Goal: Task Accomplishment & Management: Manage account settings

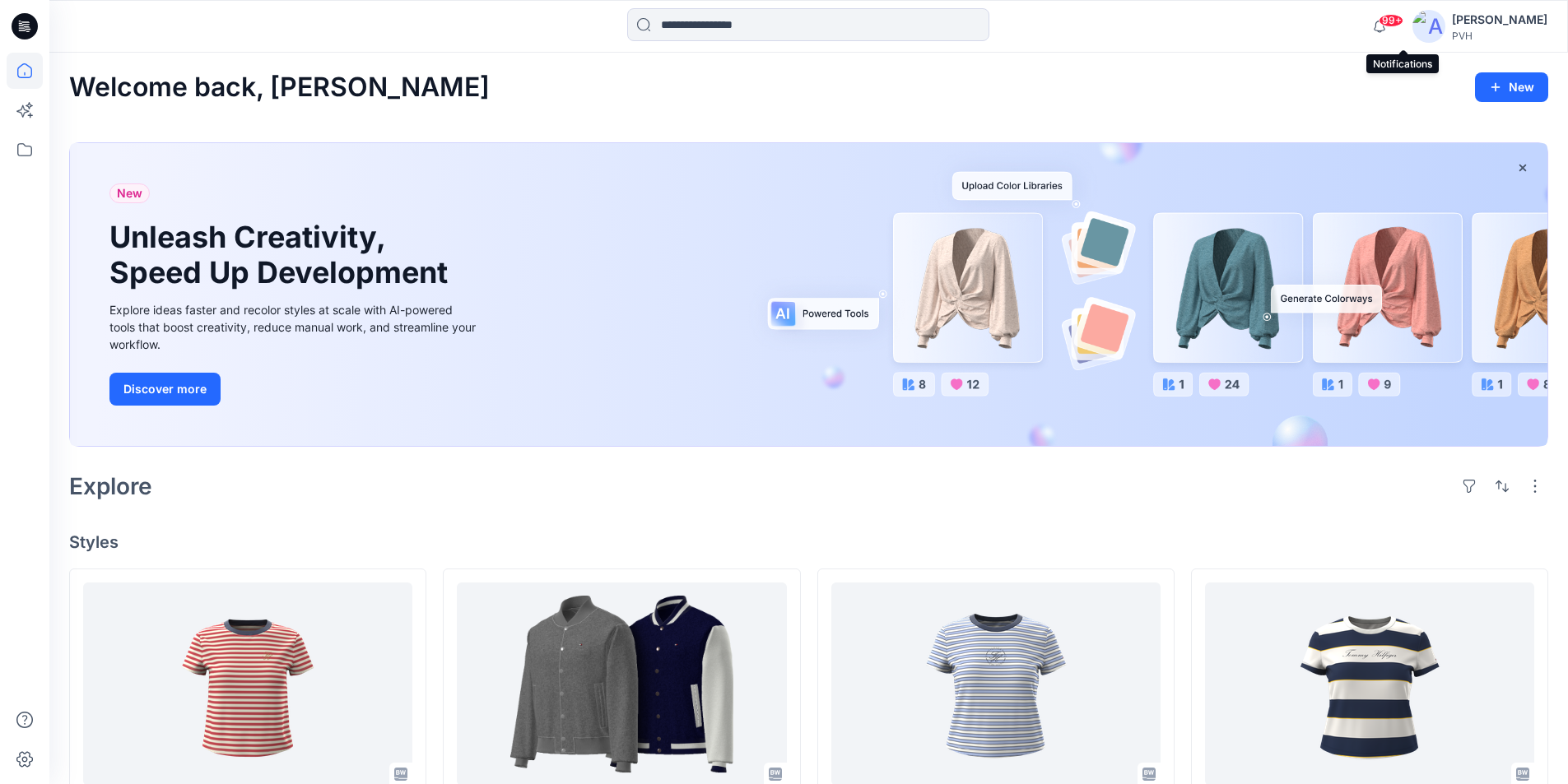
click at [1403, 21] on span "99+" at bounding box center [1390, 20] width 25 height 13
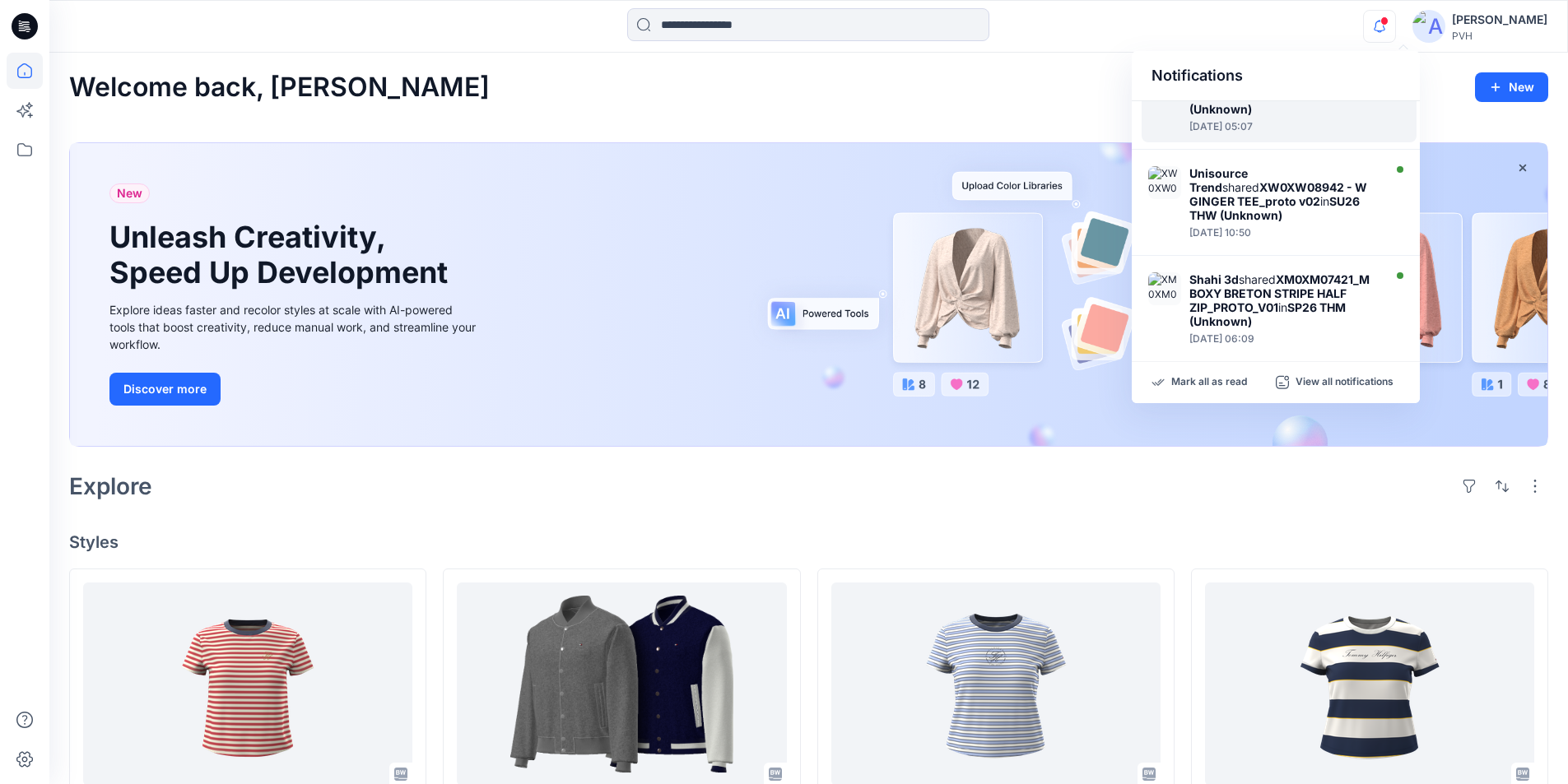
scroll to position [801, 0]
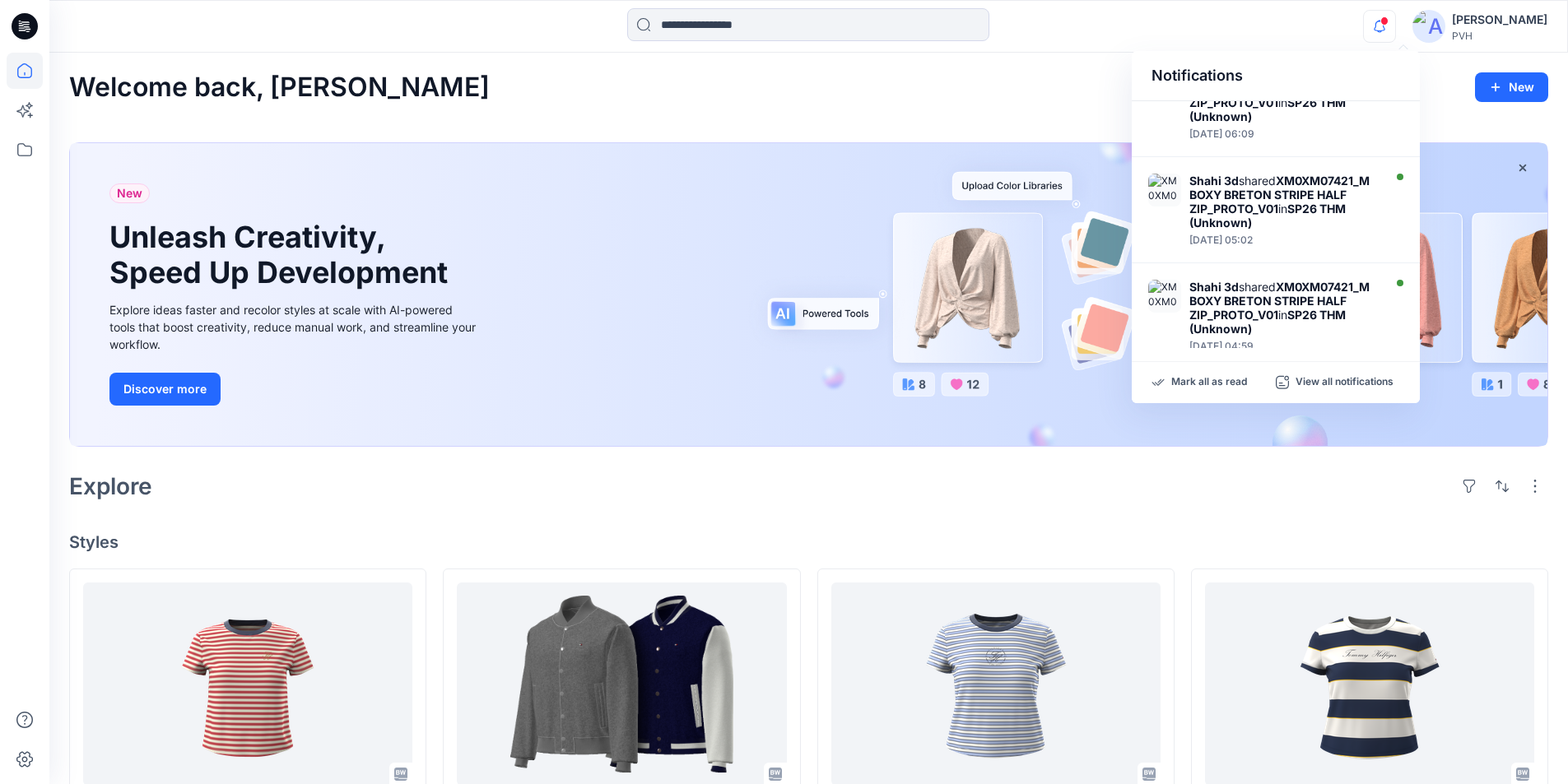
click at [1288, 15] on div "Notifications Unisource Trend shared XW0XW08929 - W AMERICANA STRIPED TEE_proto…" at bounding box center [808, 26] width 1518 height 36
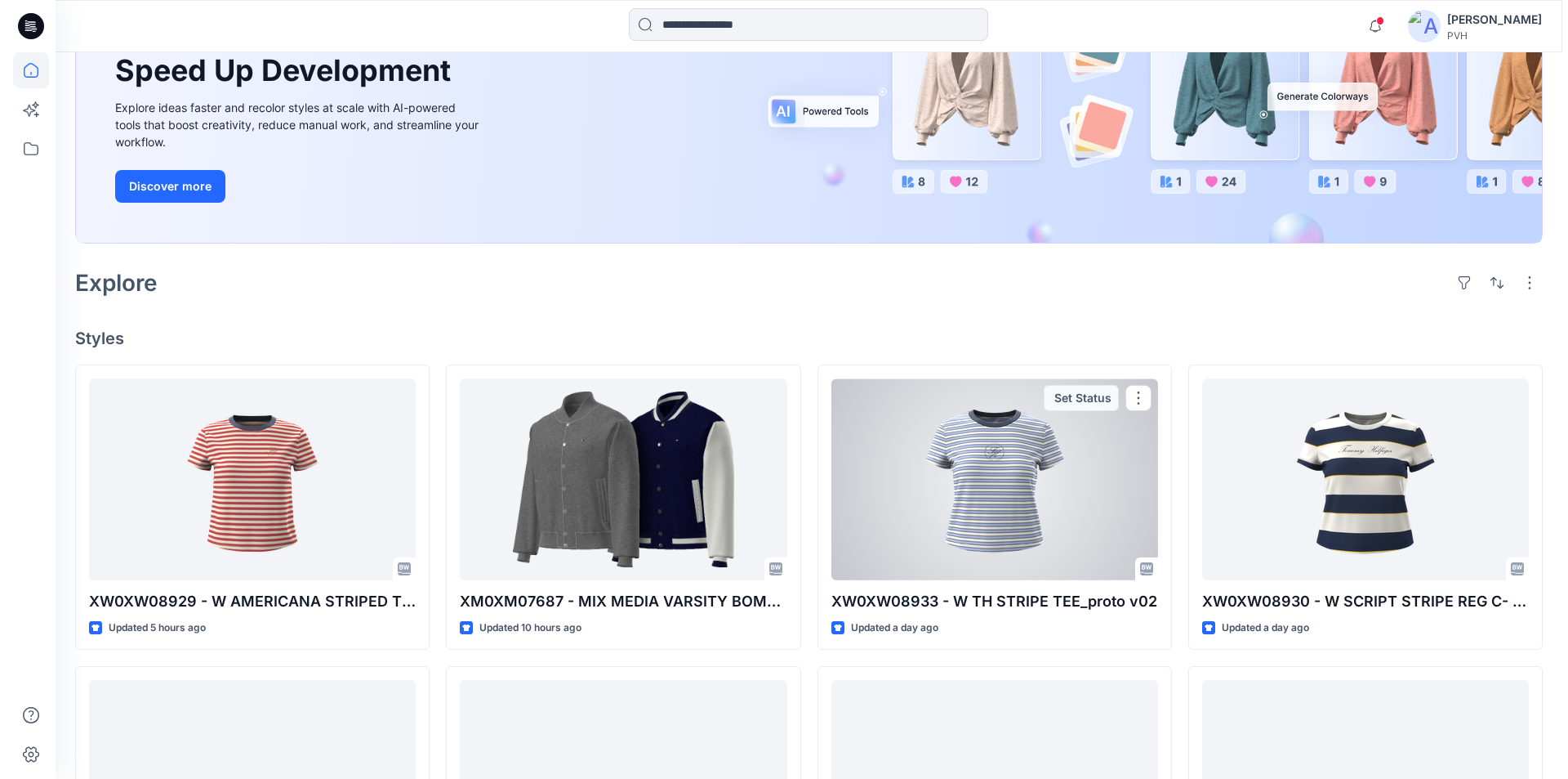
scroll to position [0, 0]
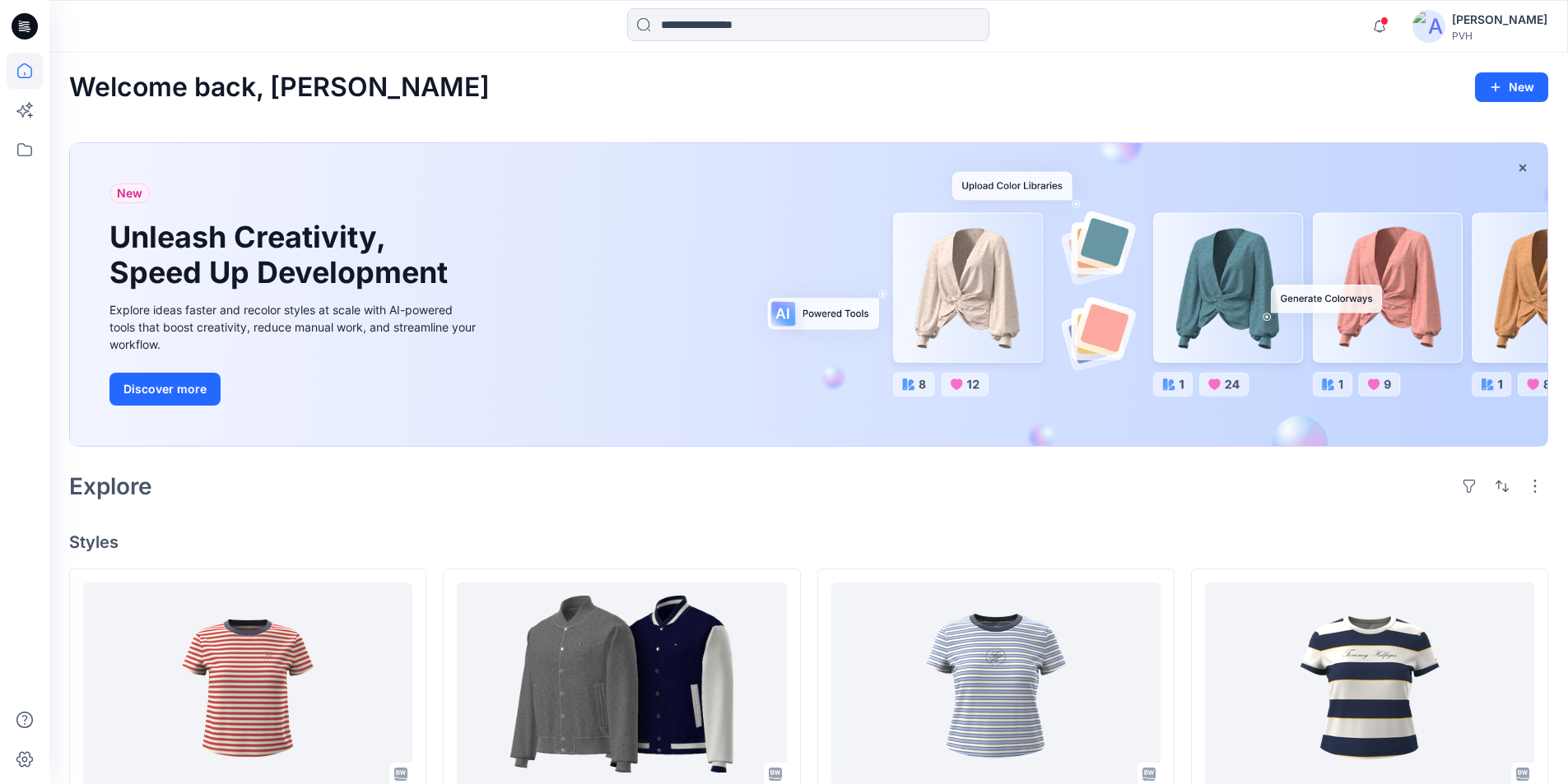
click at [1445, 24] on img at bounding box center [1429, 26] width 33 height 33
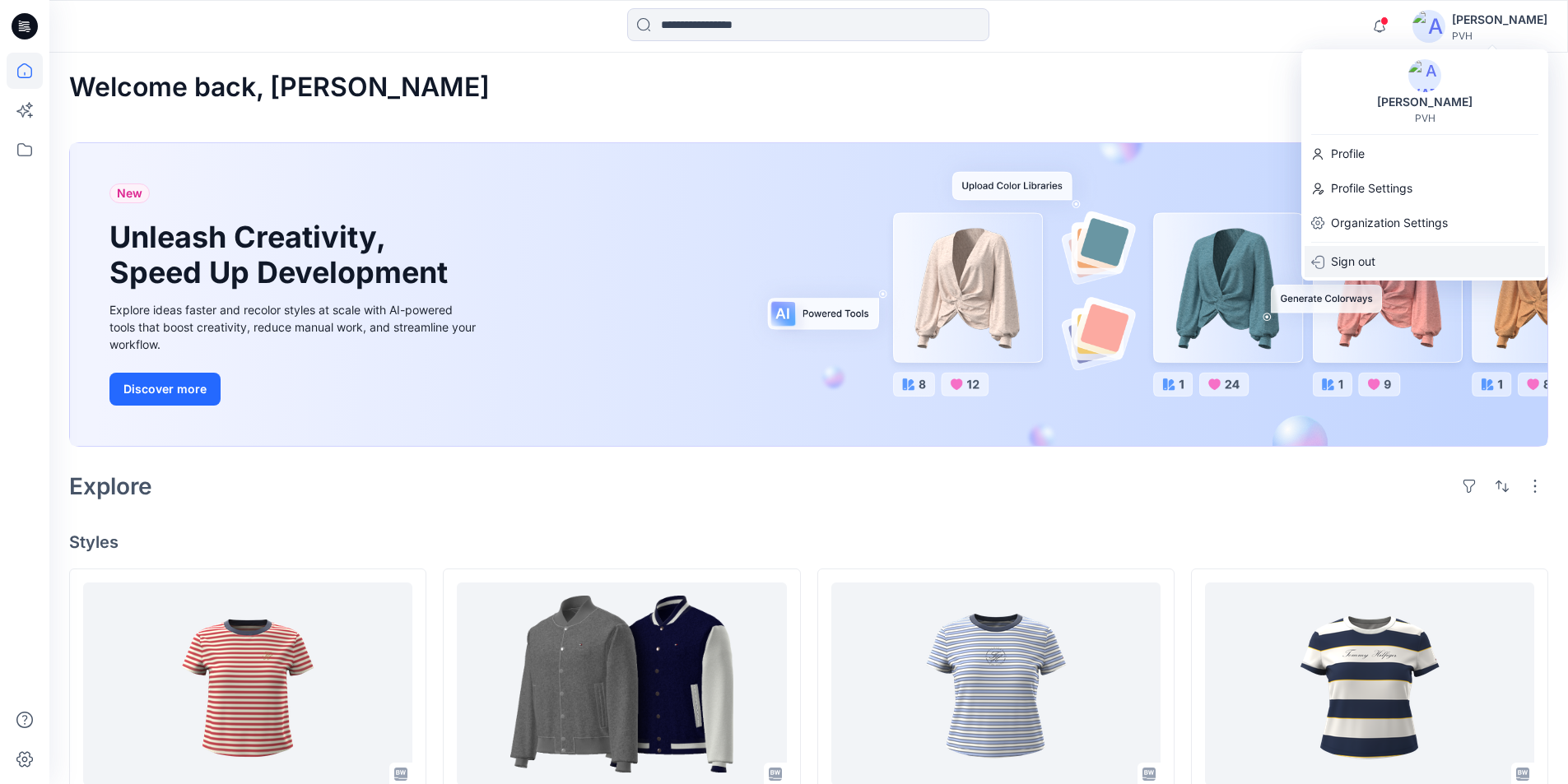
click at [1386, 260] on div "Sign out" at bounding box center [1425, 262] width 241 height 31
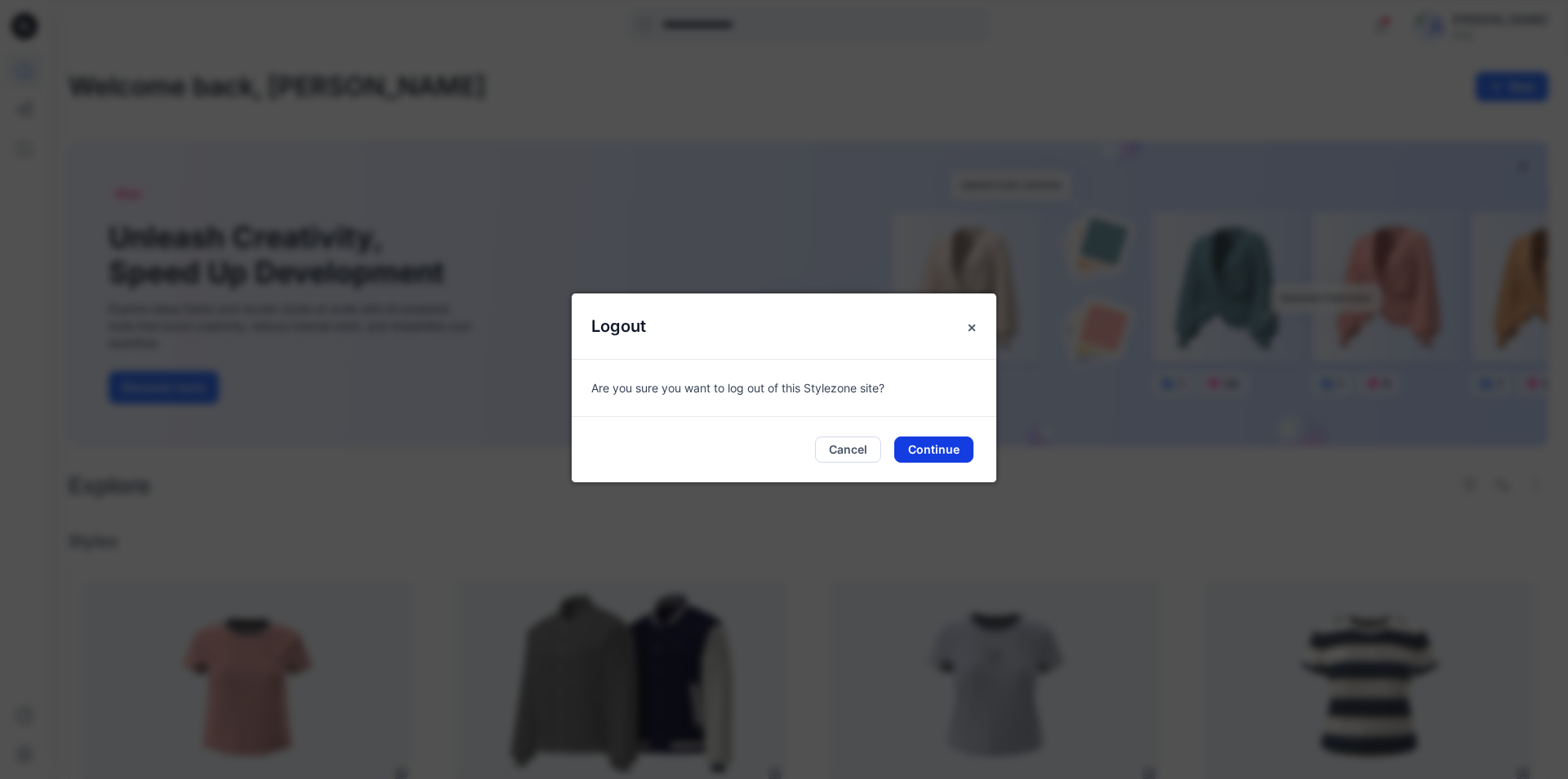
click at [926, 443] on button "Continue" at bounding box center [934, 449] width 79 height 26
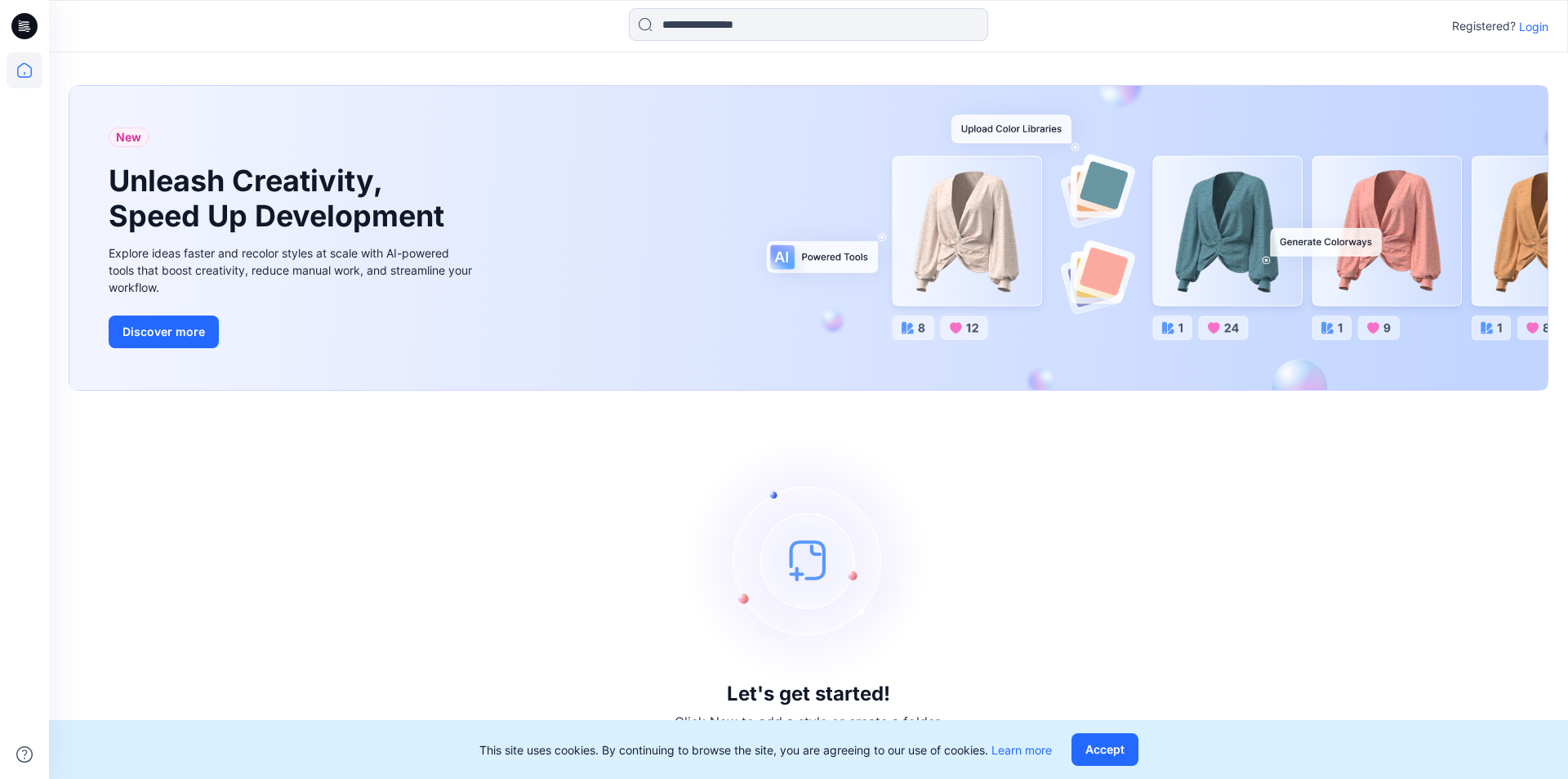
click at [1543, 23] on p "Login" at bounding box center [1534, 26] width 29 height 18
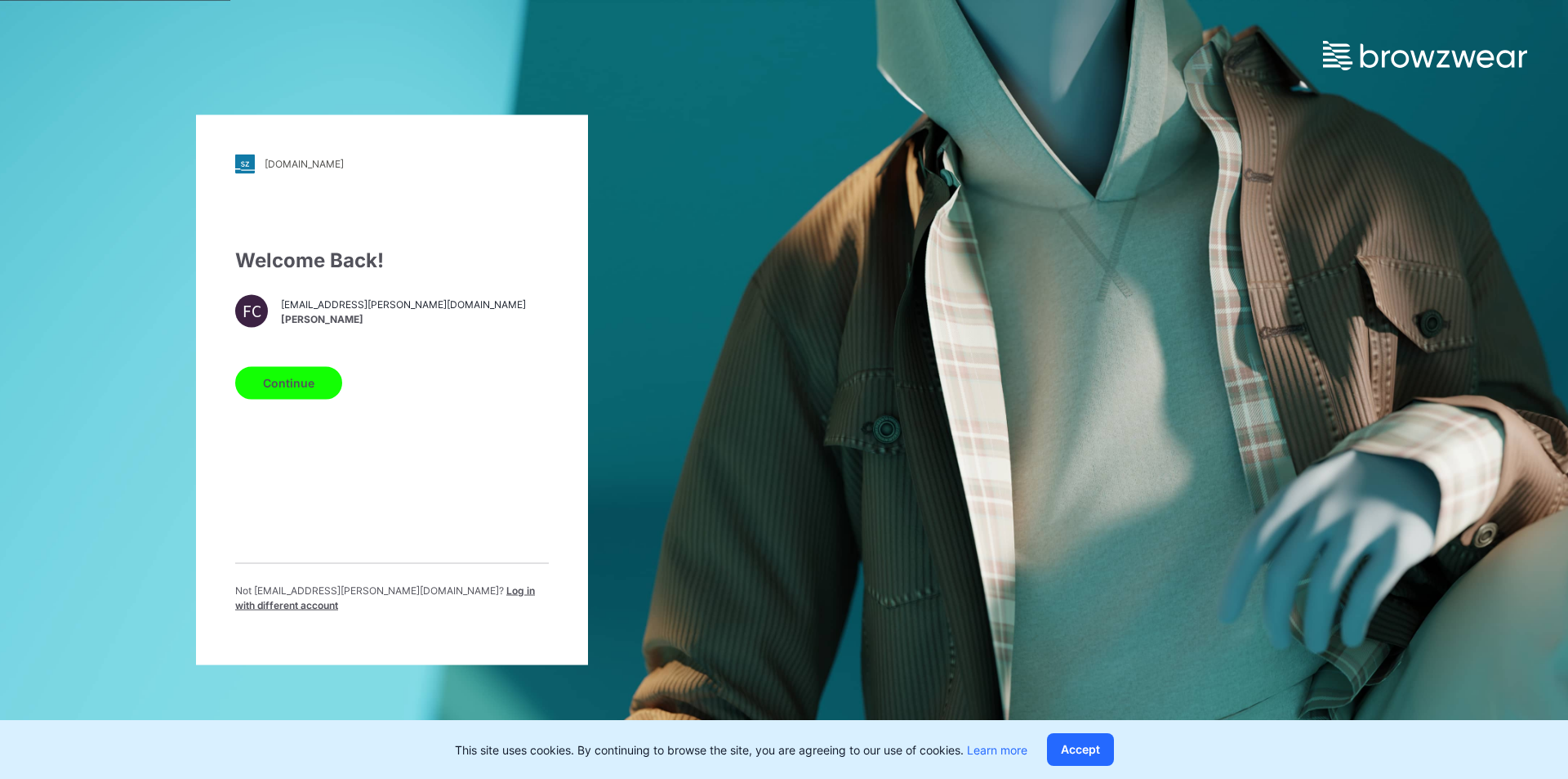
click at [283, 392] on button "Continue" at bounding box center [288, 383] width 107 height 33
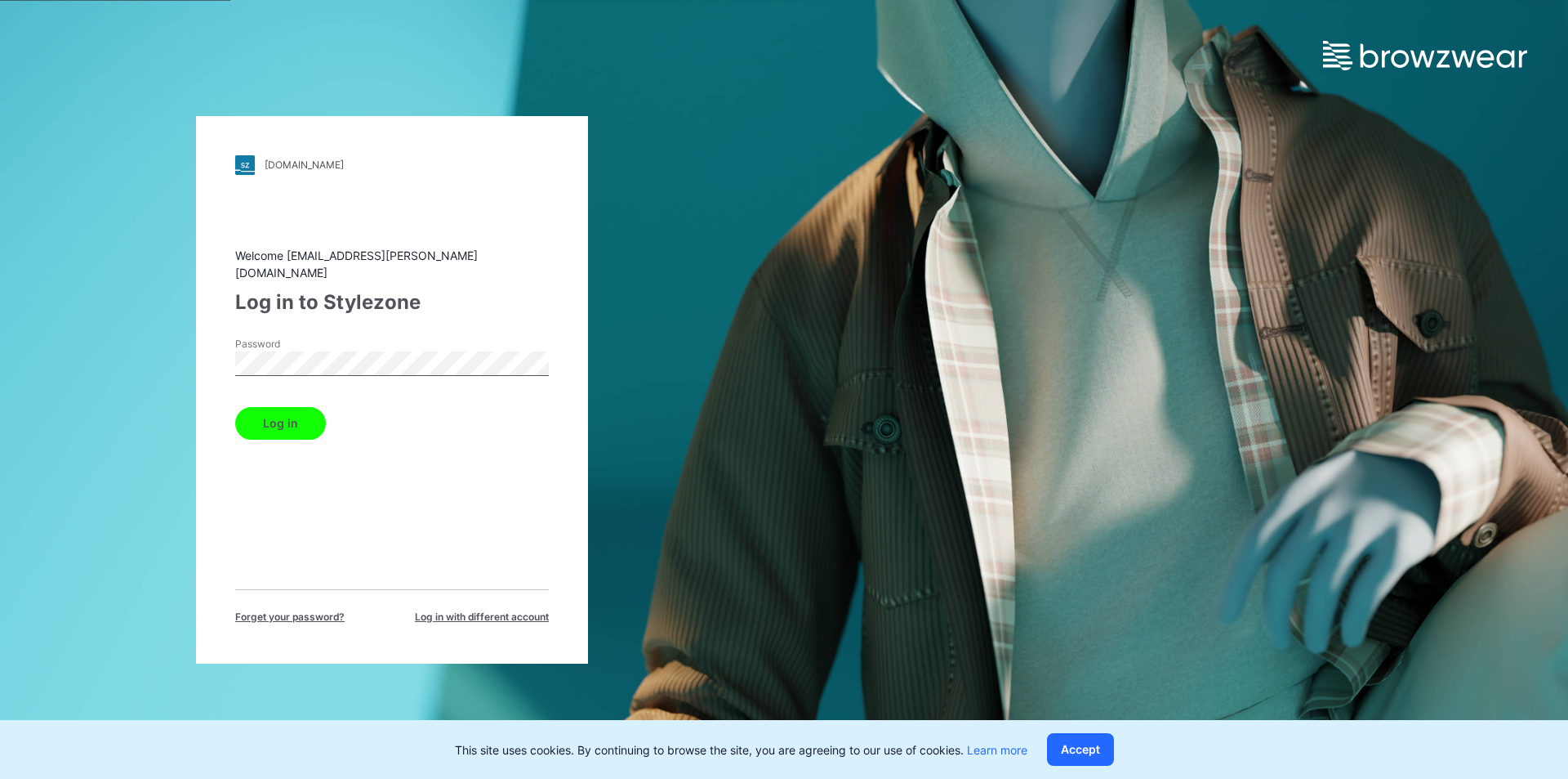
click at [286, 409] on button "Log in" at bounding box center [280, 423] width 91 height 33
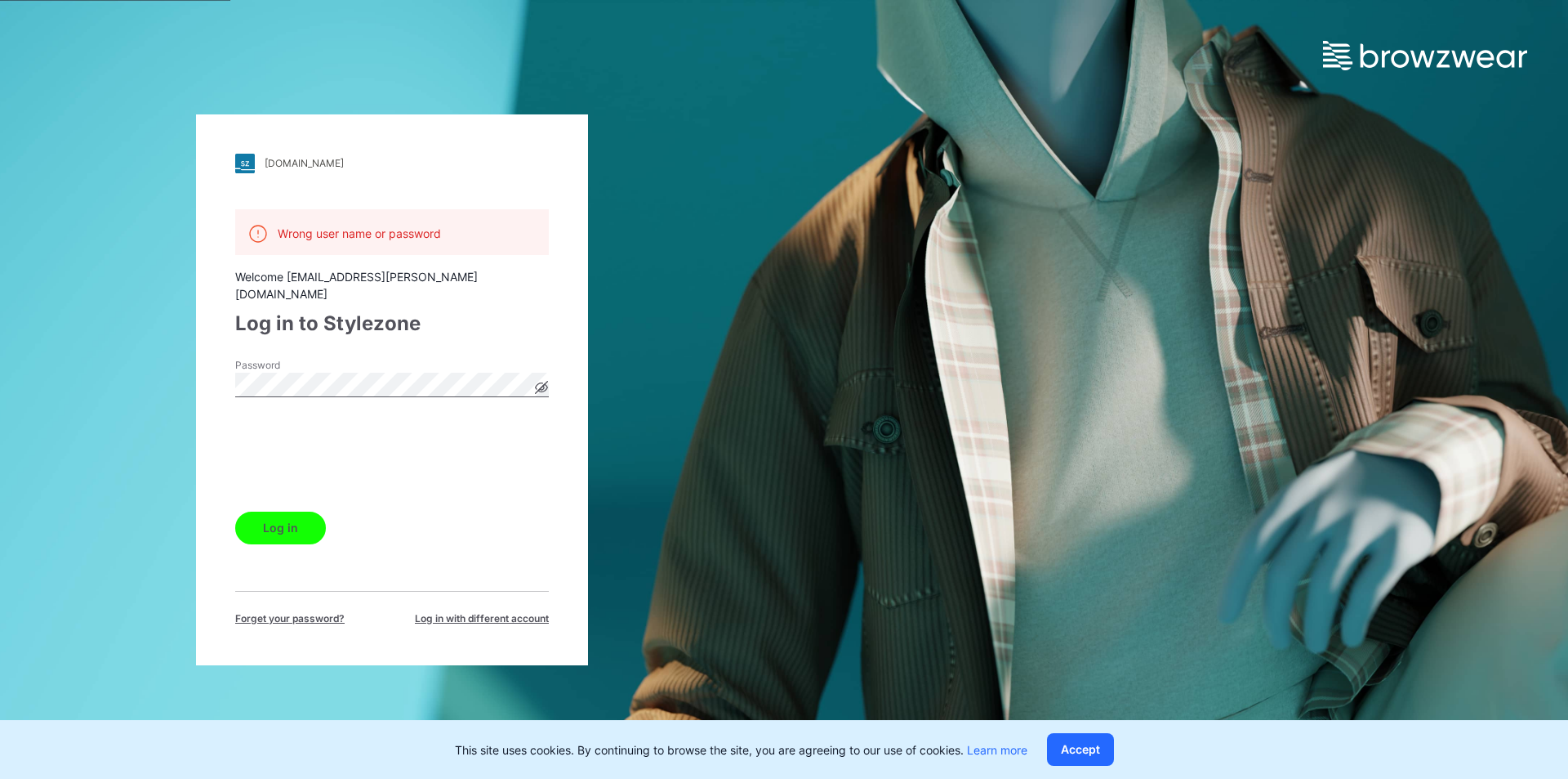
click at [287, 611] on span "Forget your password?" at bounding box center [289, 618] width 109 height 15
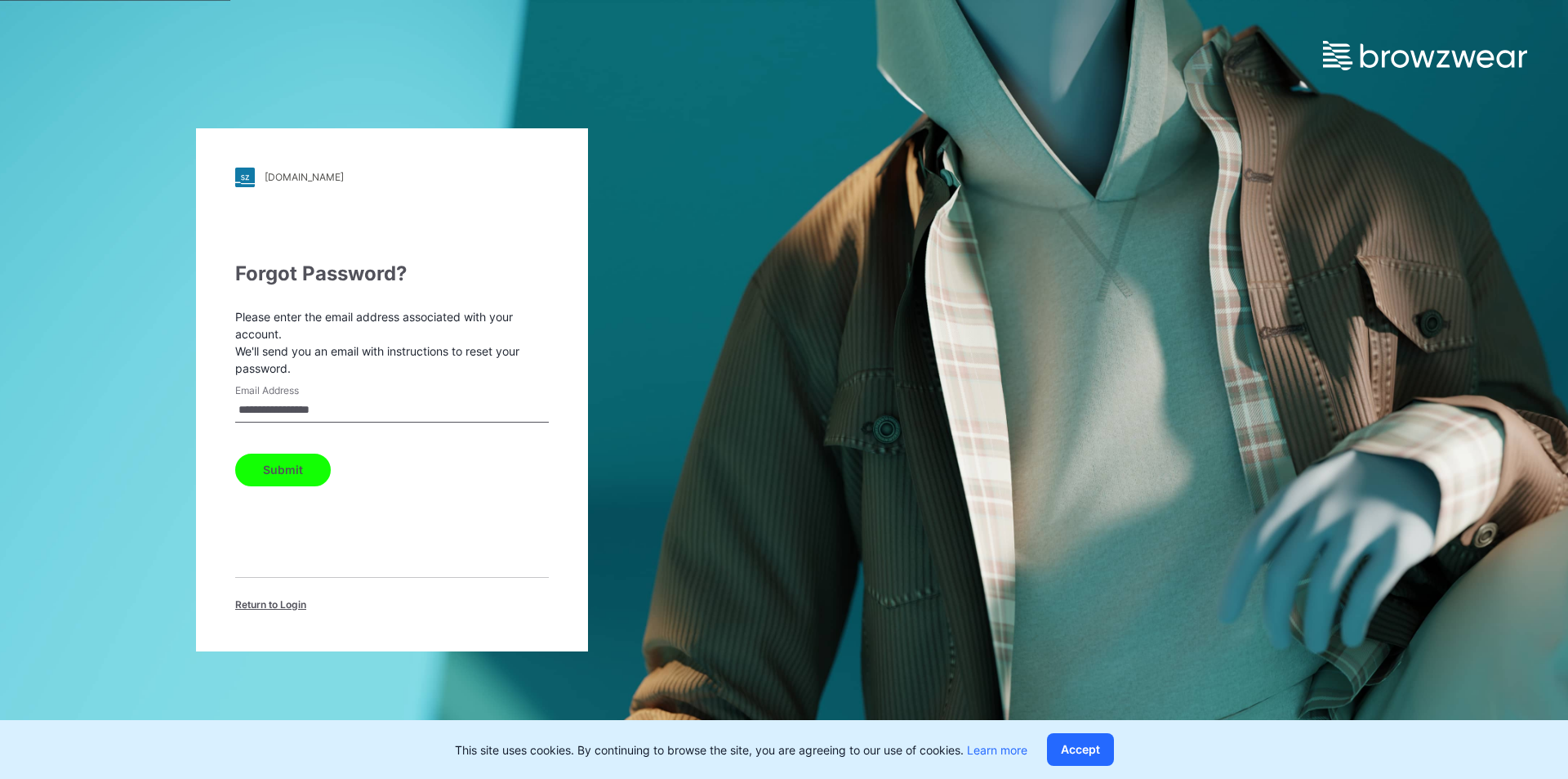
click at [278, 467] on button "Submit" at bounding box center [283, 470] width 96 height 33
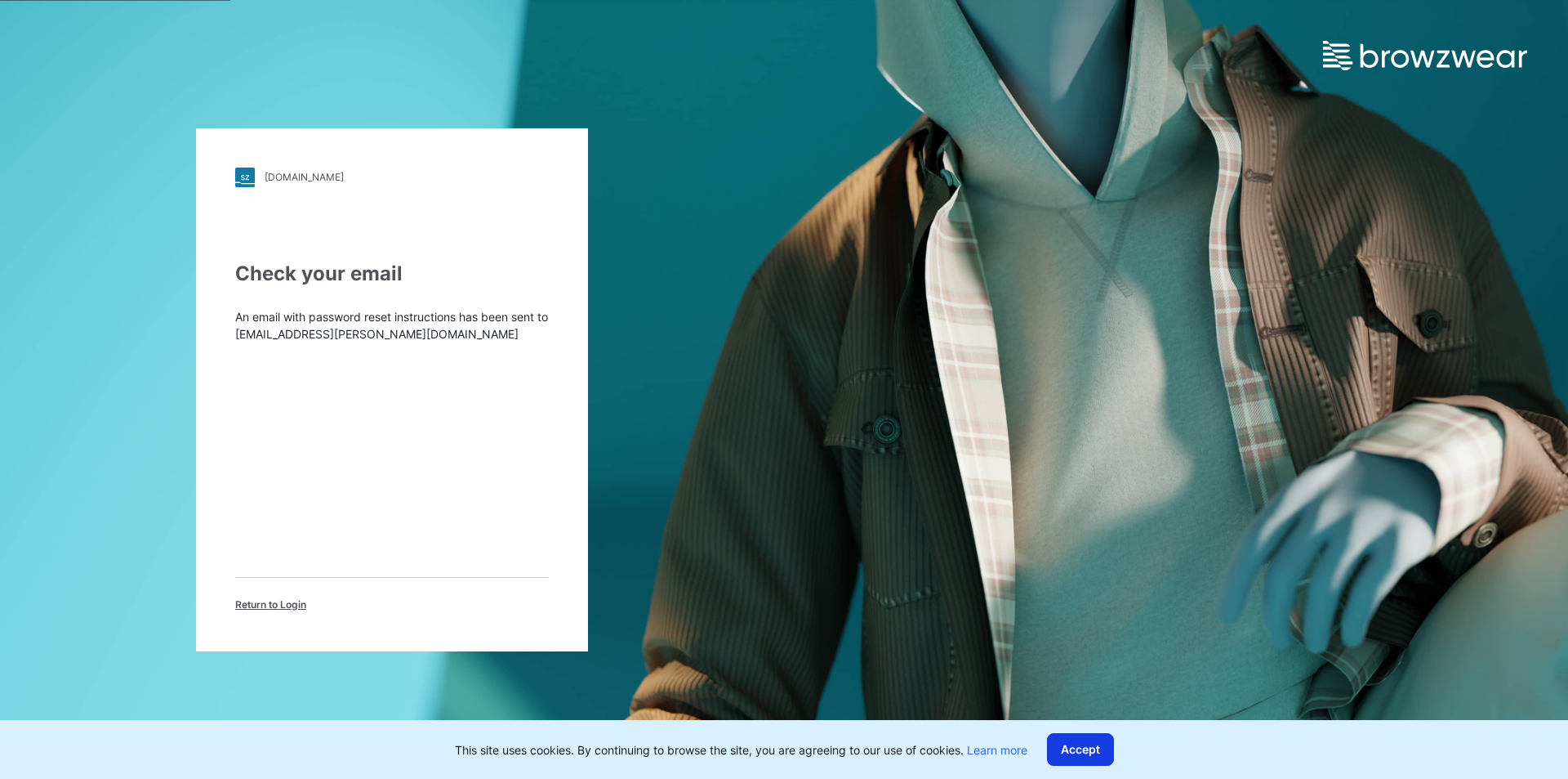
click at [1073, 753] on button "Accept" at bounding box center [1081, 750] width 67 height 33
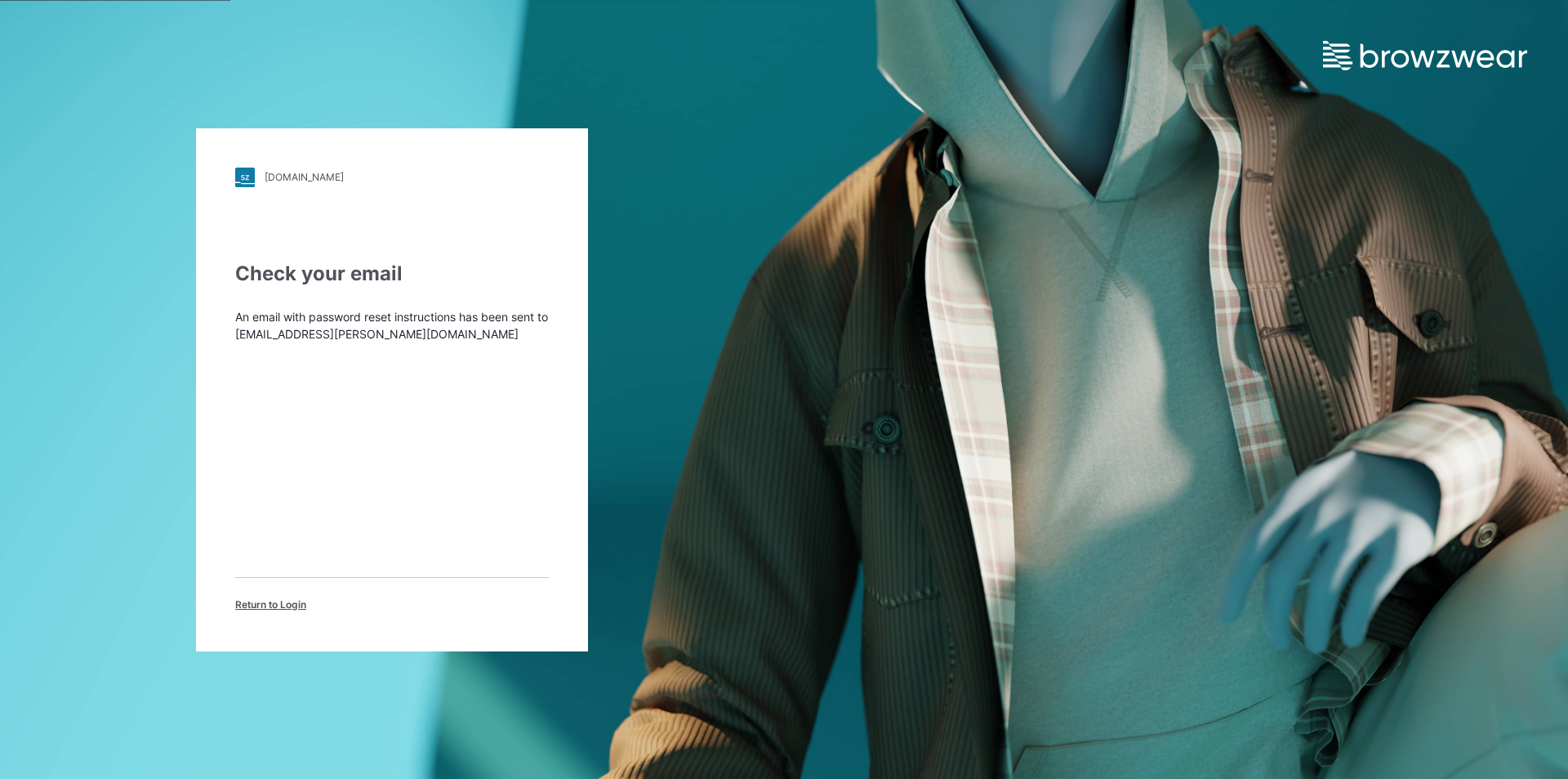
click at [260, 602] on span "Return to Login" at bounding box center [270, 604] width 71 height 15
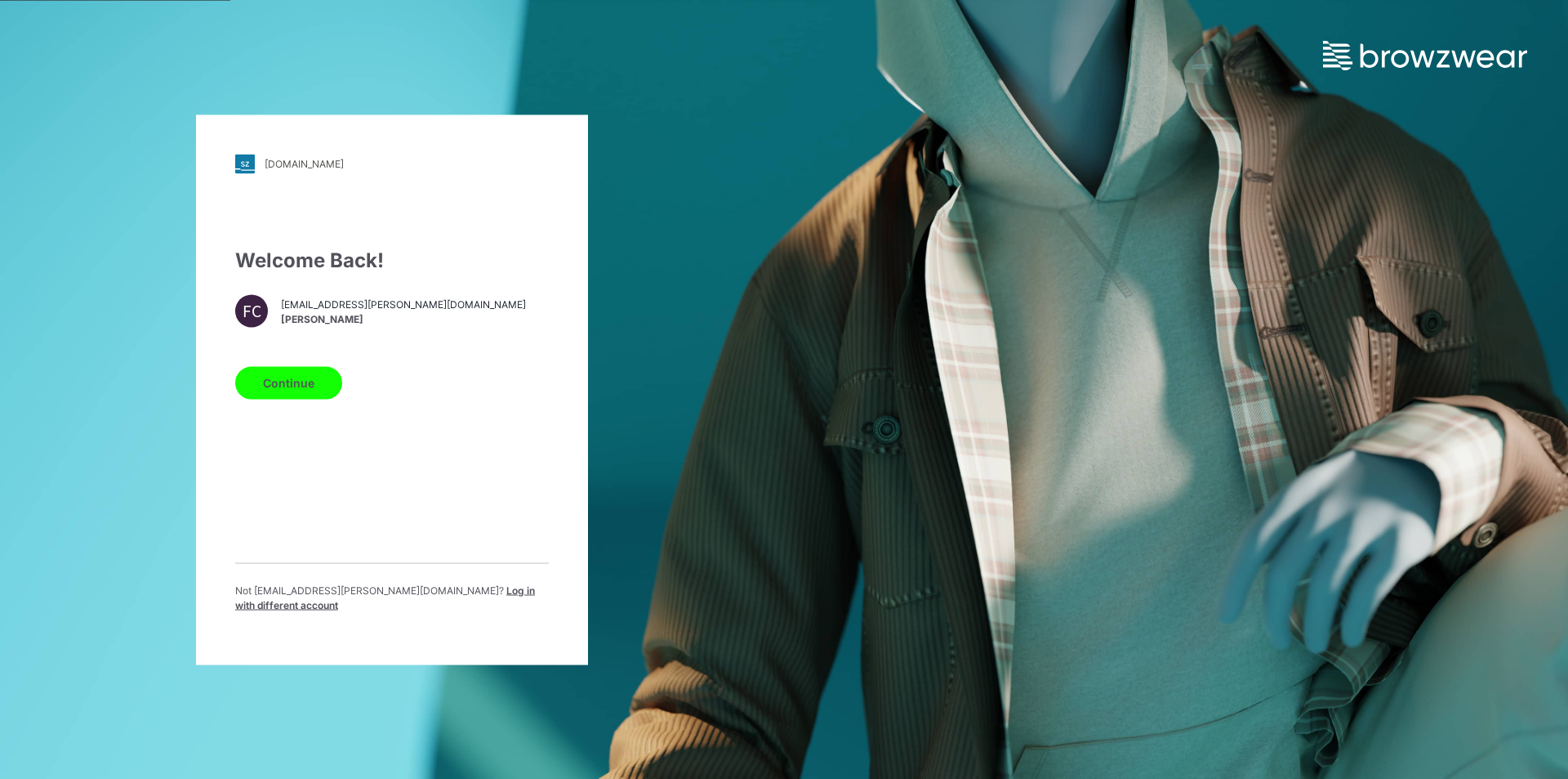
click at [290, 377] on button "Continue" at bounding box center [288, 383] width 107 height 33
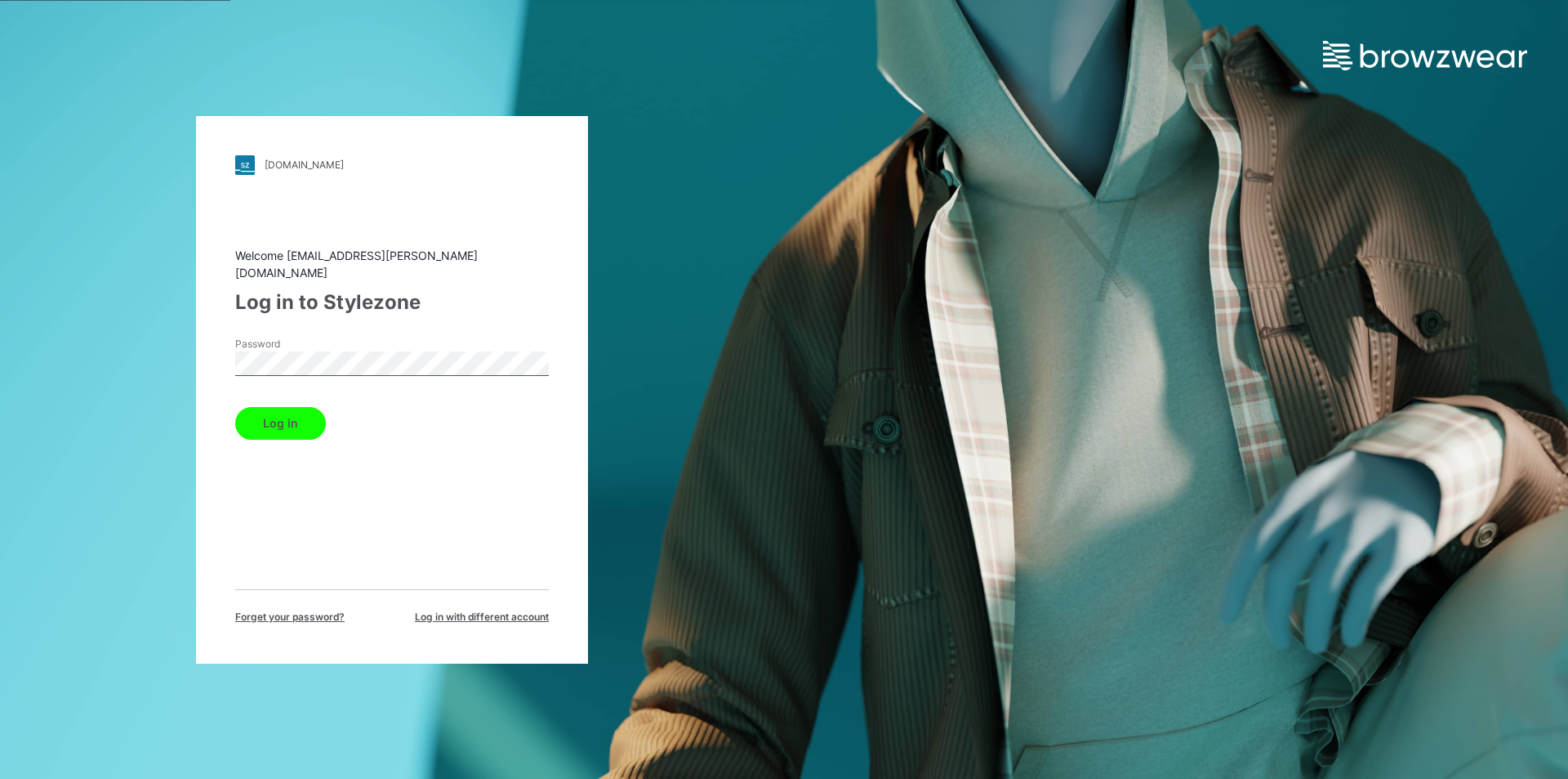
click at [282, 411] on button "Log in" at bounding box center [280, 423] width 91 height 33
